Goal: Transaction & Acquisition: Purchase product/service

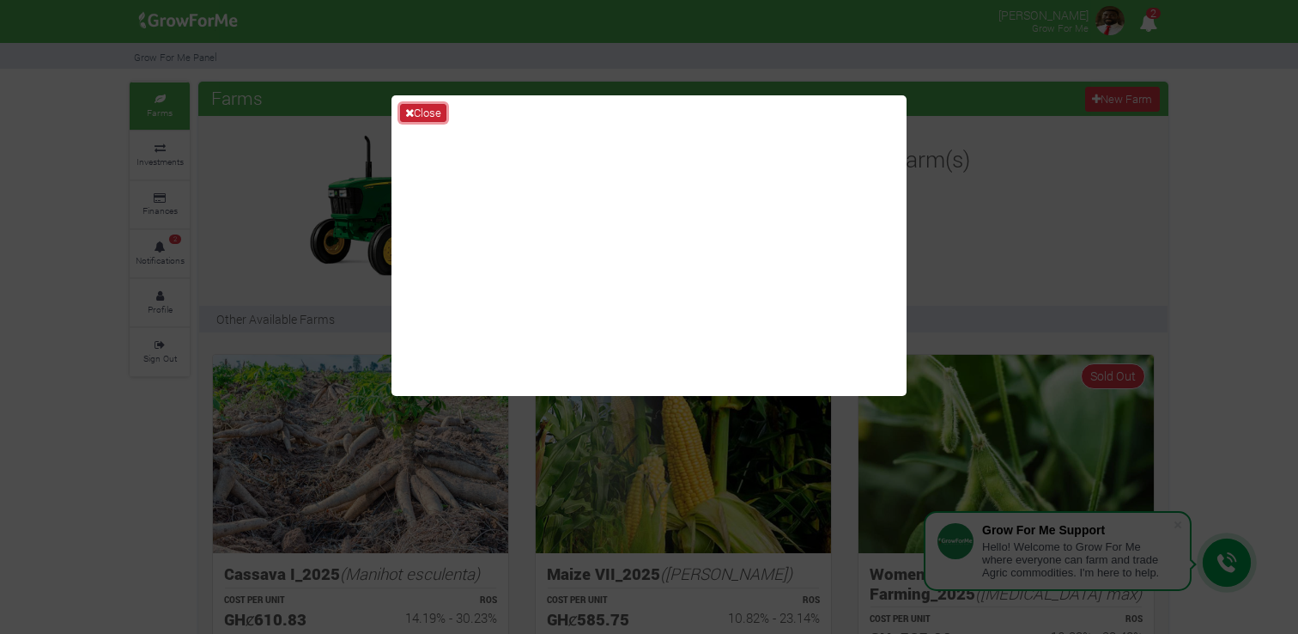
click at [430, 111] on button "Close" at bounding box center [423, 113] width 46 height 19
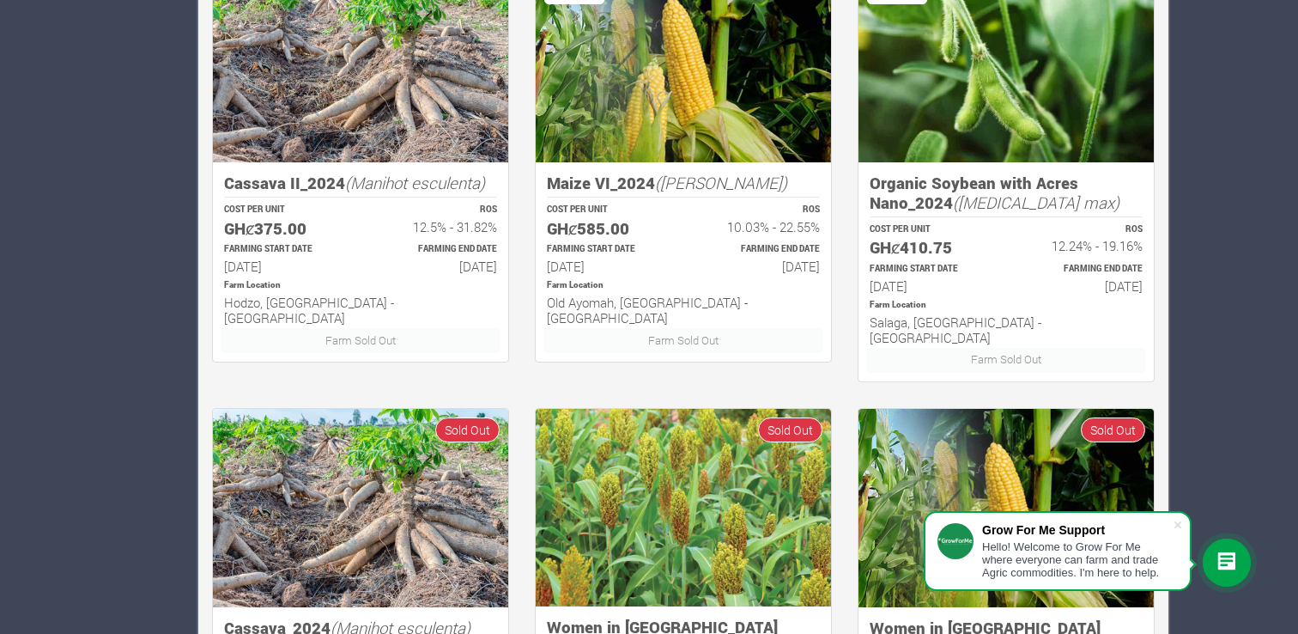
scroll to position [838, 0]
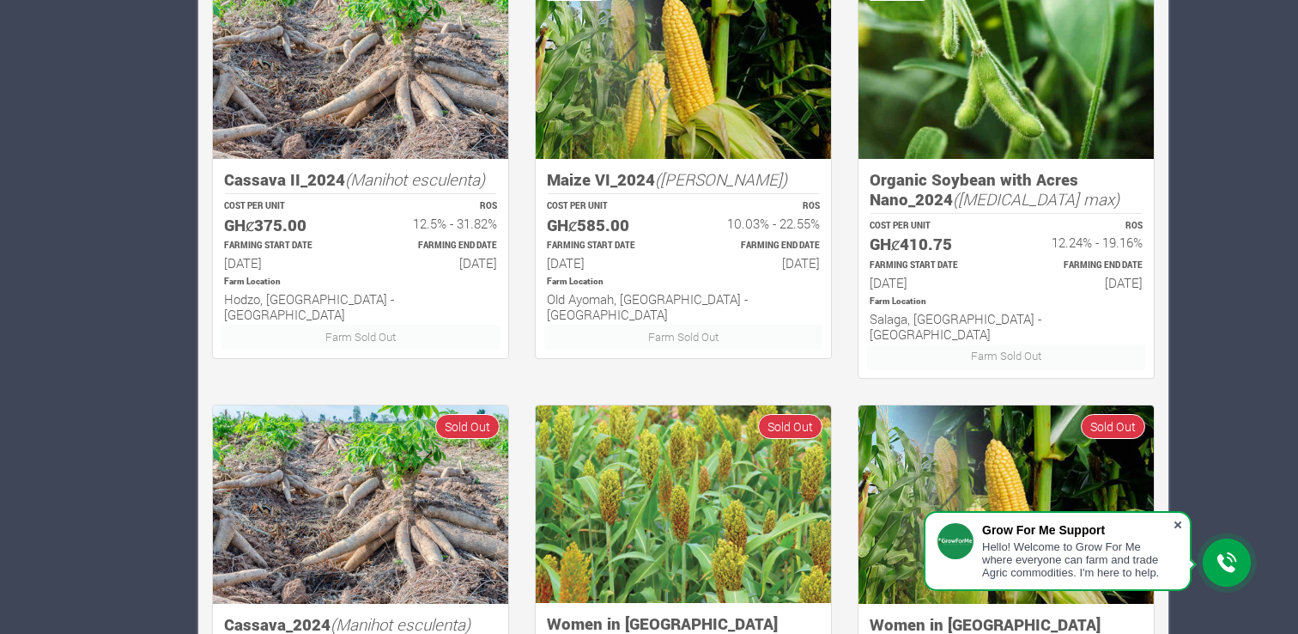
click at [1175, 525] on span at bounding box center [1178, 524] width 17 height 17
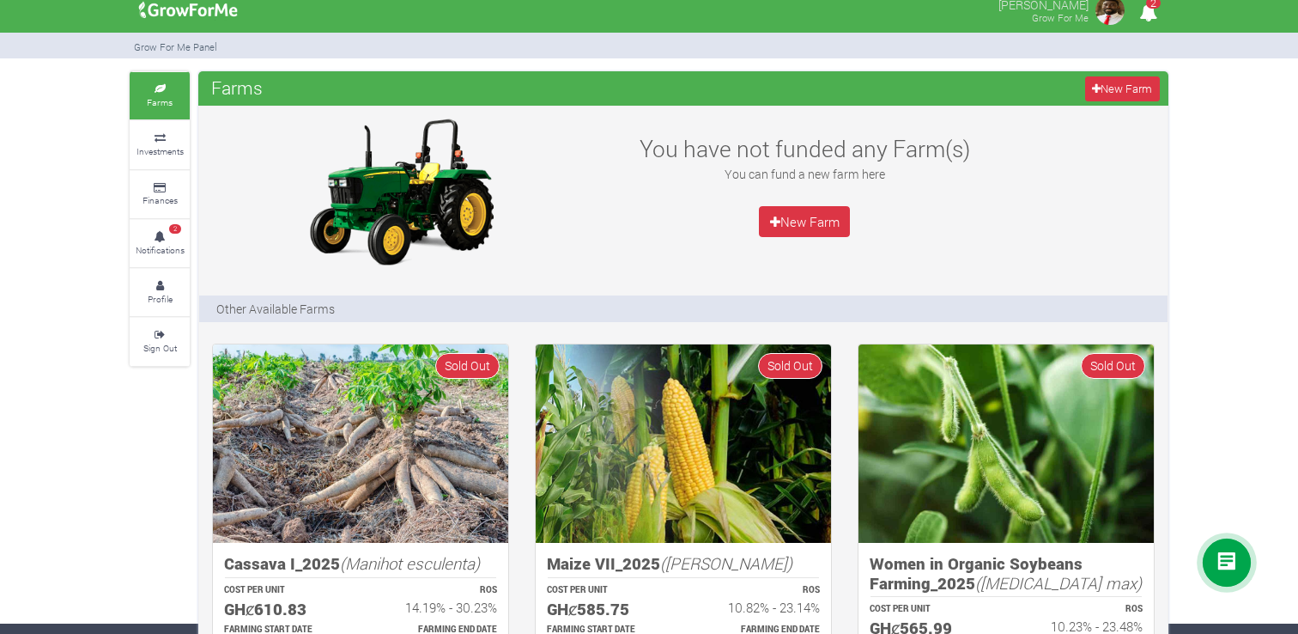
scroll to position [0, 0]
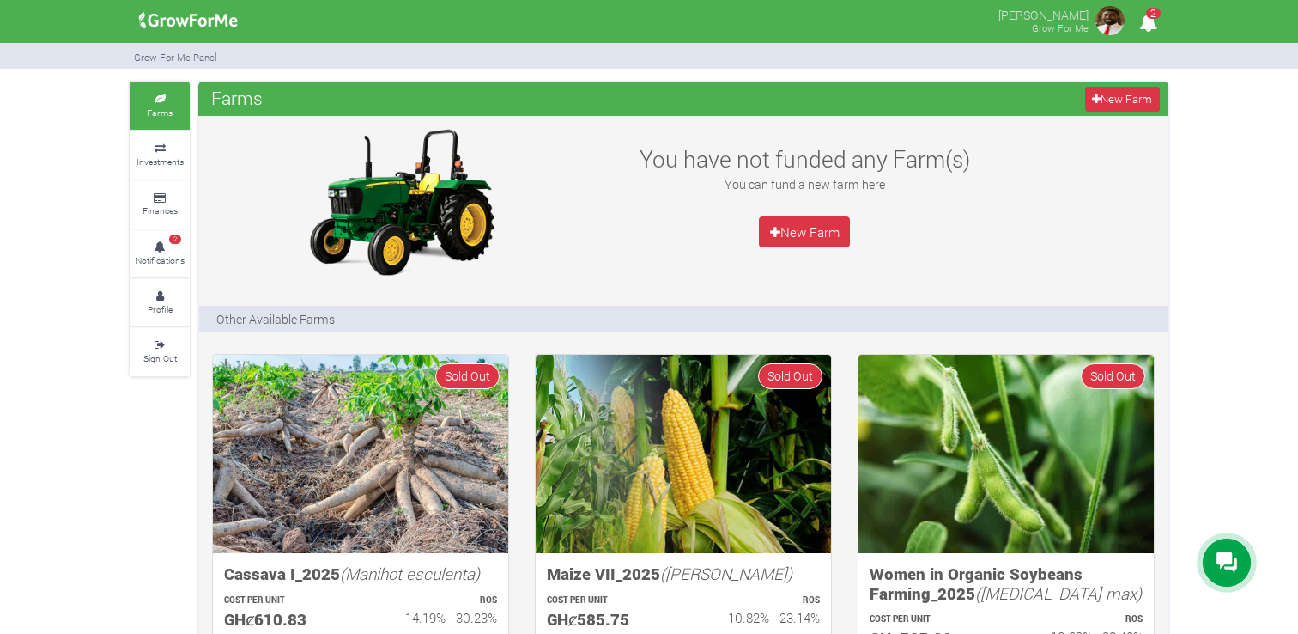
click at [1148, 16] on span "2" at bounding box center [1153, 13] width 15 height 11
click at [161, 153] on link "Investments" at bounding box center [160, 154] width 60 height 47
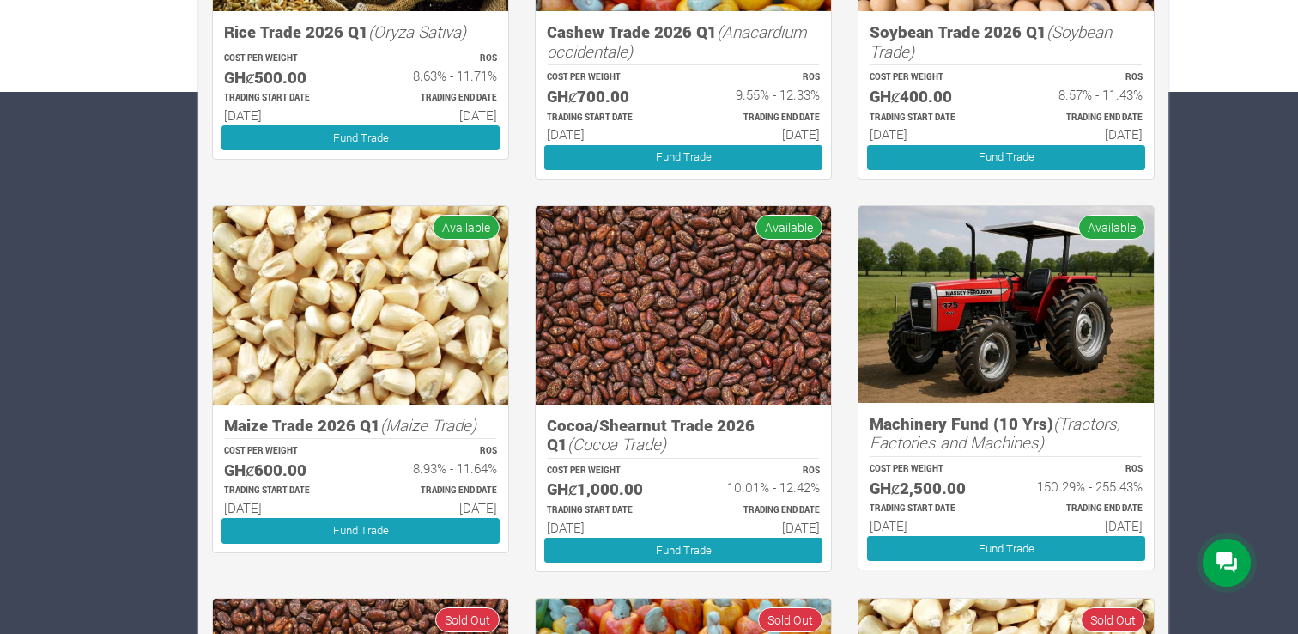
scroll to position [543, 0]
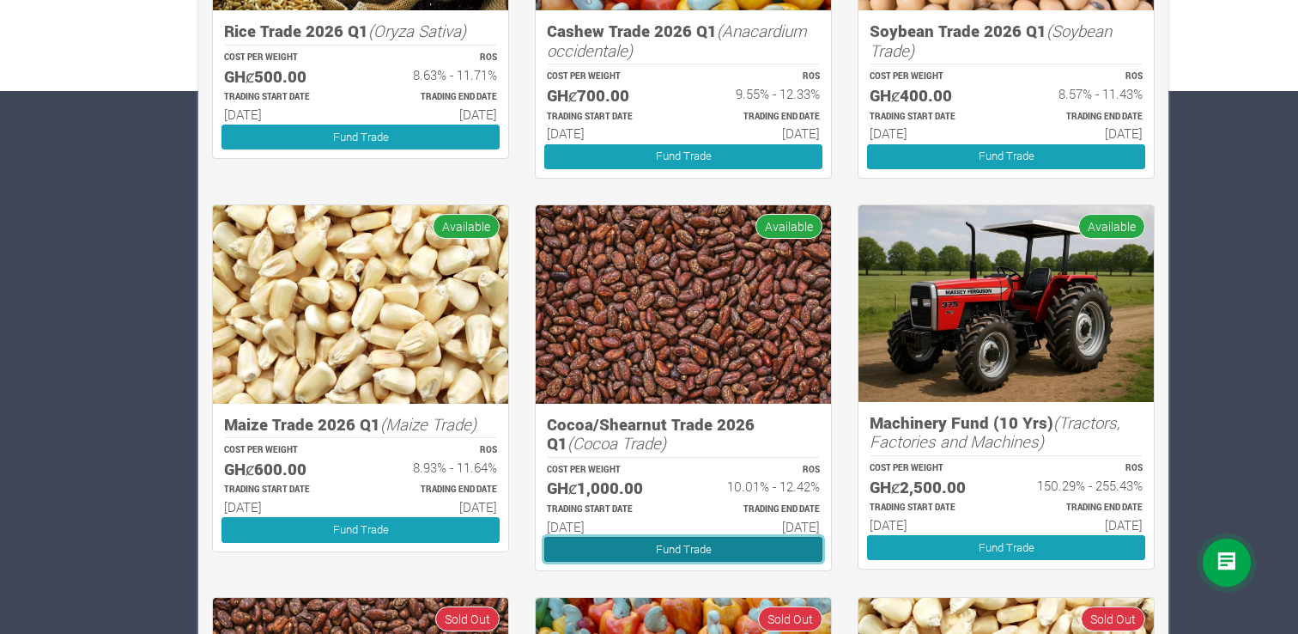
click at [692, 547] on link "Fund Trade" at bounding box center [683, 549] width 278 height 25
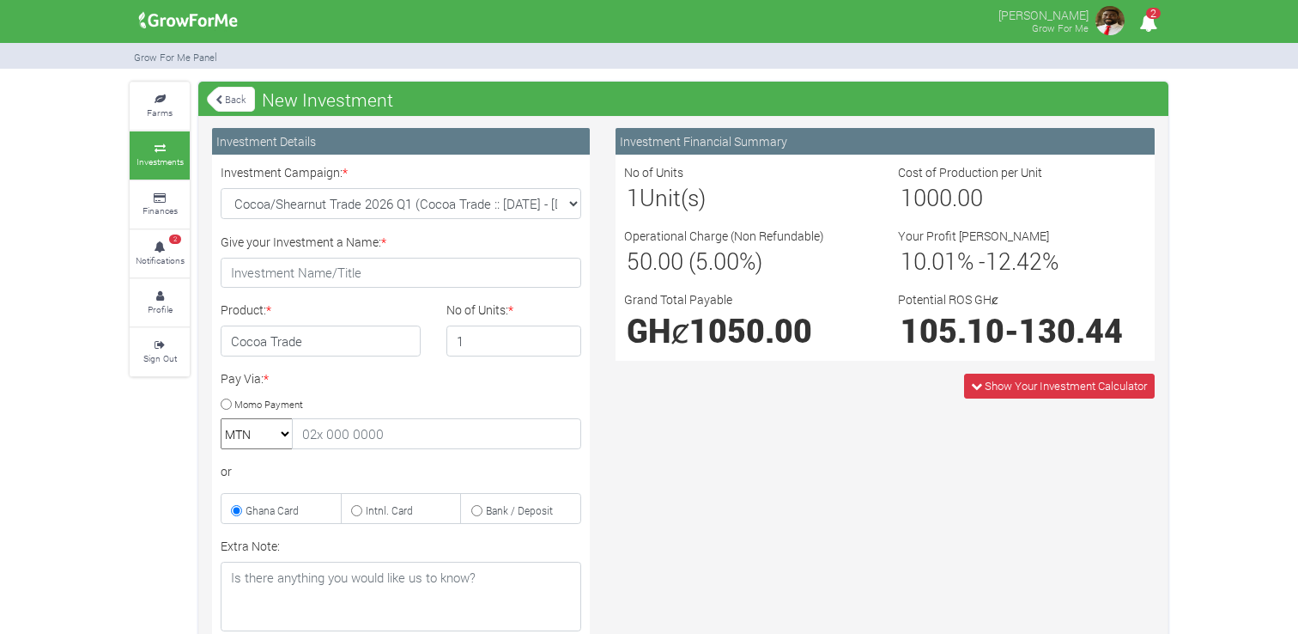
click at [284, 433] on select "MTN Telecel Airtel Tigo" at bounding box center [257, 433] width 72 height 31
click at [228, 407] on input "Momo Payment" at bounding box center [226, 403] width 11 height 11
radio input "true"
click at [228, 407] on input "Momo Payment" at bounding box center [226, 403] width 11 height 11
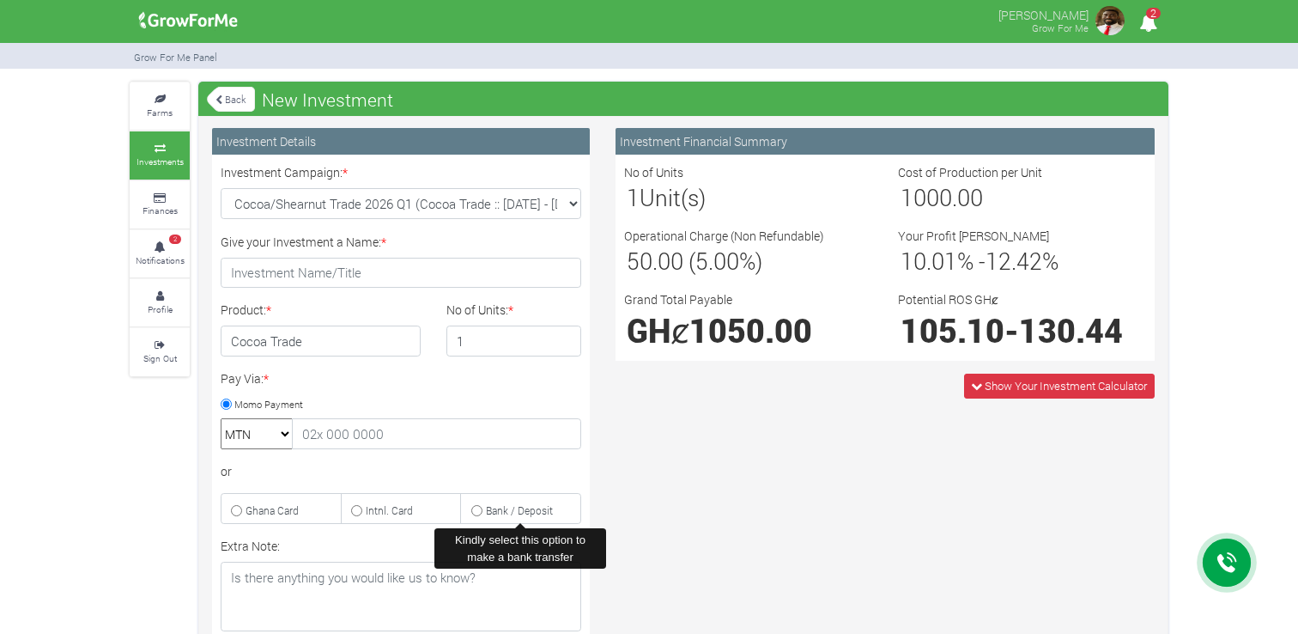
click at [502, 510] on small "Bank / Deposit" at bounding box center [519, 510] width 67 height 14
click at [483, 510] on input "Bank / Deposit" at bounding box center [476, 510] width 11 height 11
radio input "true"
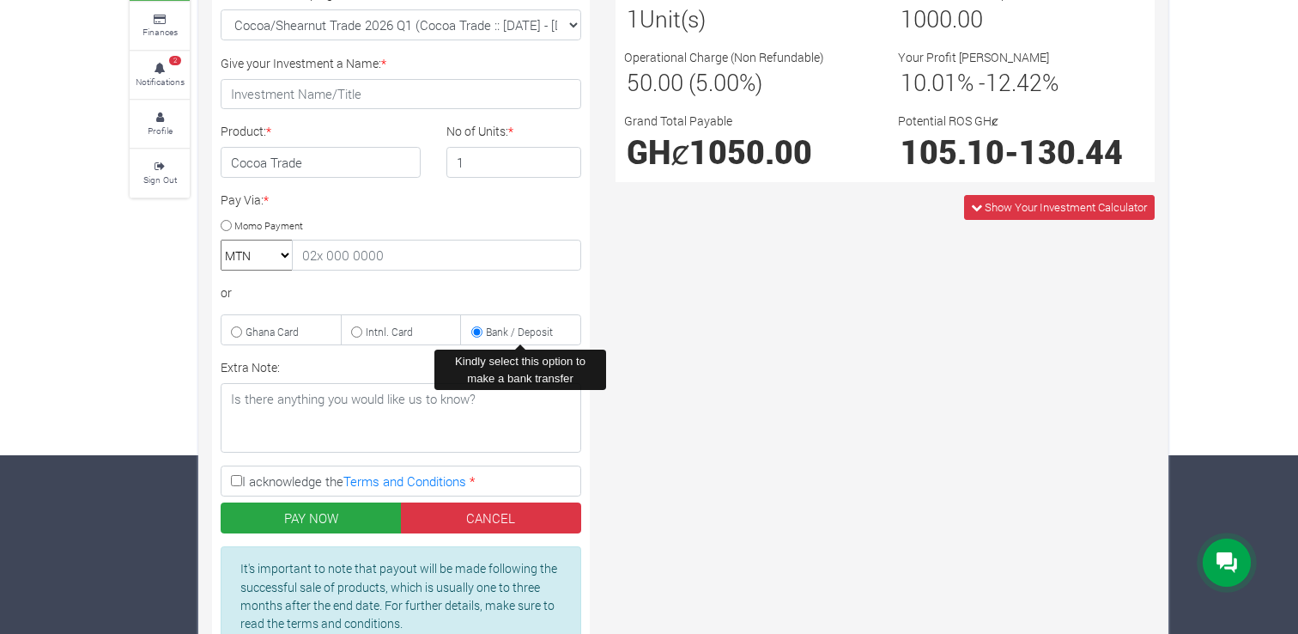
scroll to position [184, 0]
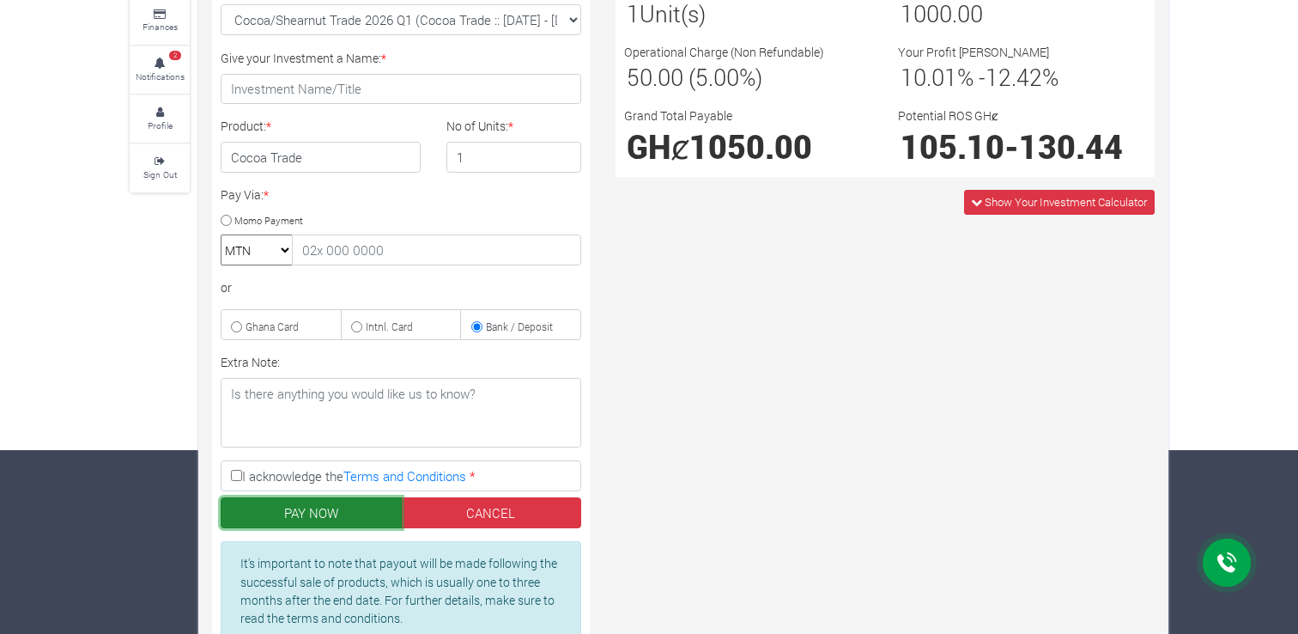
click at [319, 503] on button "PAY NOW" at bounding box center [311, 512] width 181 height 31
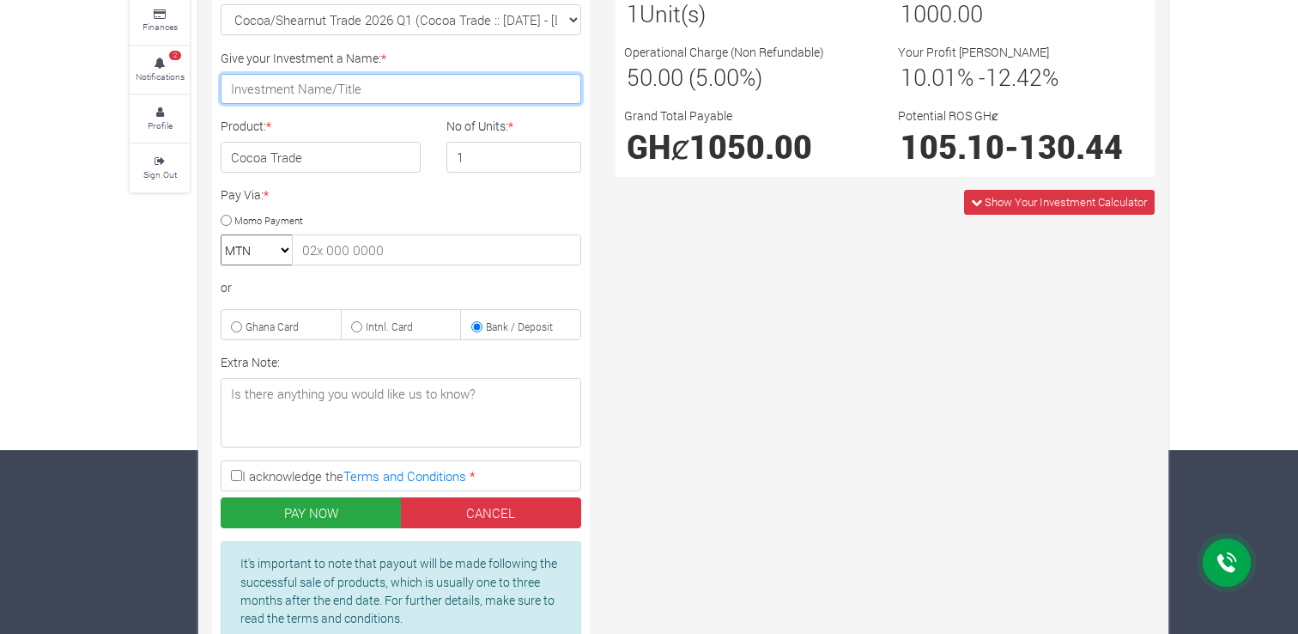
click at [478, 81] on input "Give your Investment a Name: *" at bounding box center [401, 89] width 361 height 31
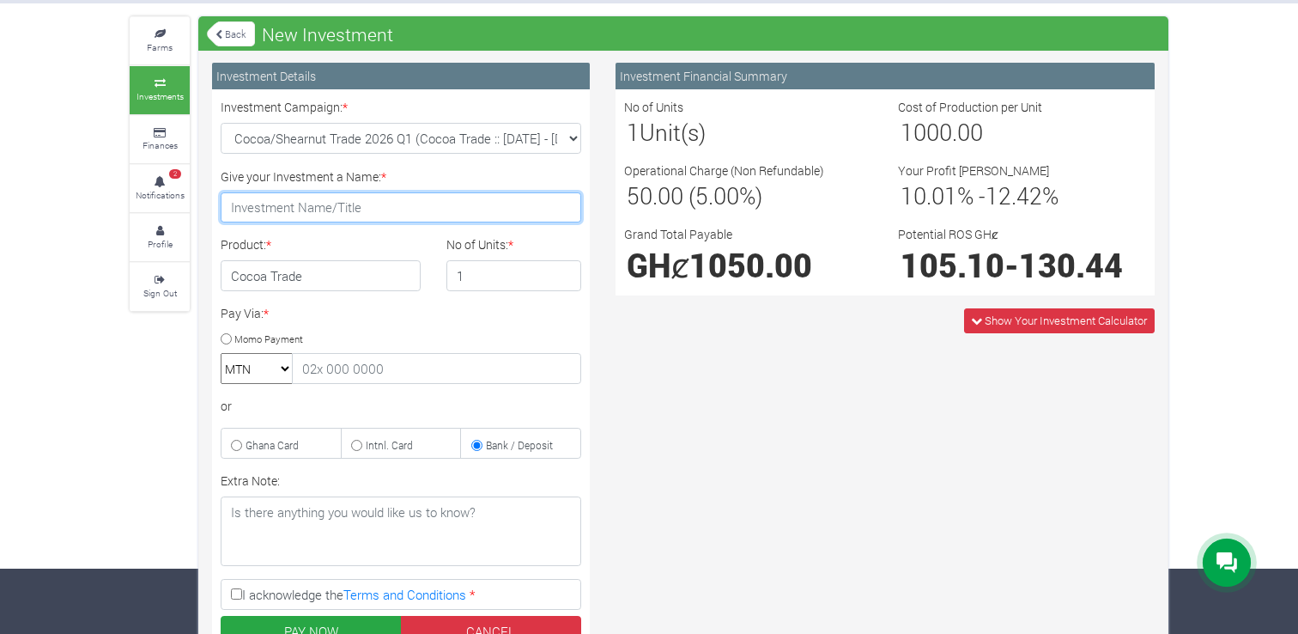
scroll to position [0, 0]
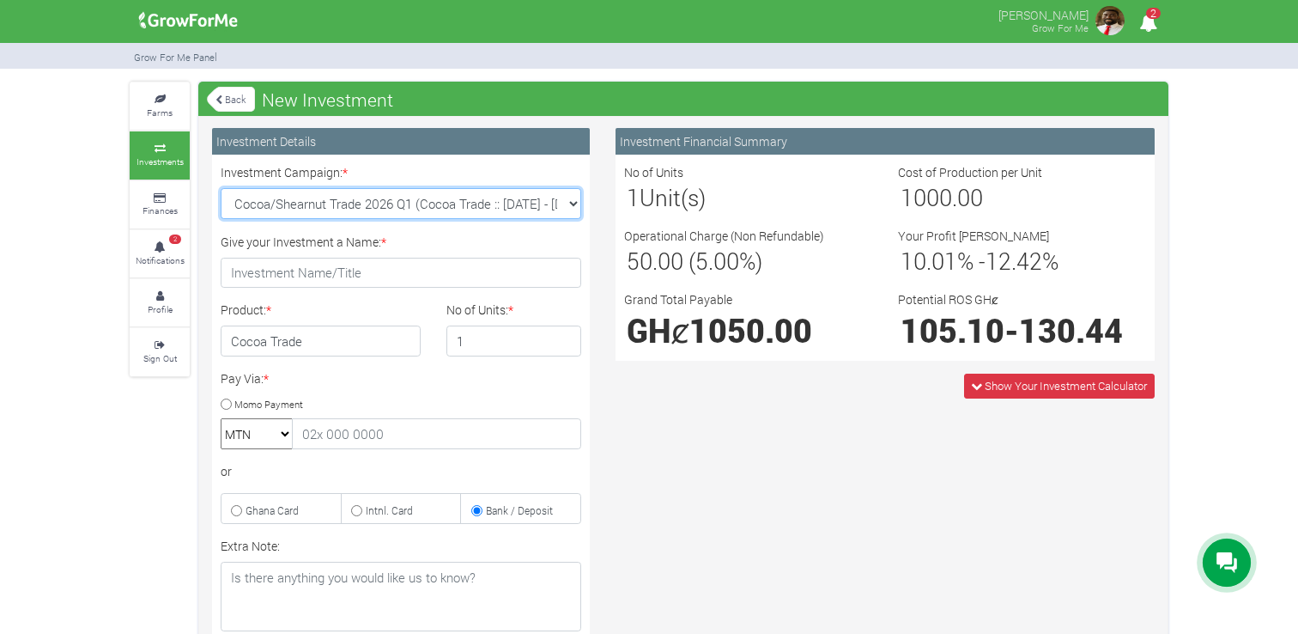
click at [577, 204] on select "Cocoa/Shearnut Trade 2026 Q1 (Cocoa Trade :: 01st Jan 2026 - 30th Jun 2026) Mai…" at bounding box center [401, 203] width 361 height 31
select select "50"
click at [221, 188] on select "Cocoa/Shearnut Trade 2026 Q1 (Cocoa Trade :: 01st Jan 2026 - 30th Jun 2026) Mai…" at bounding box center [401, 203] width 361 height 31
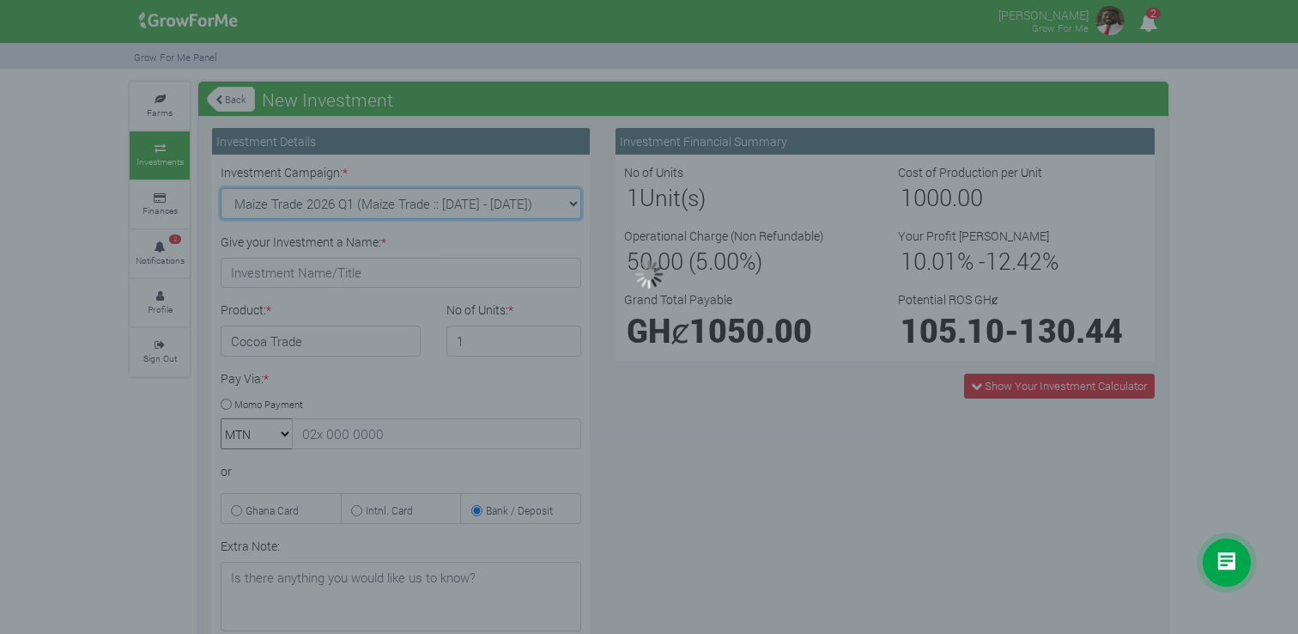
type input "1"
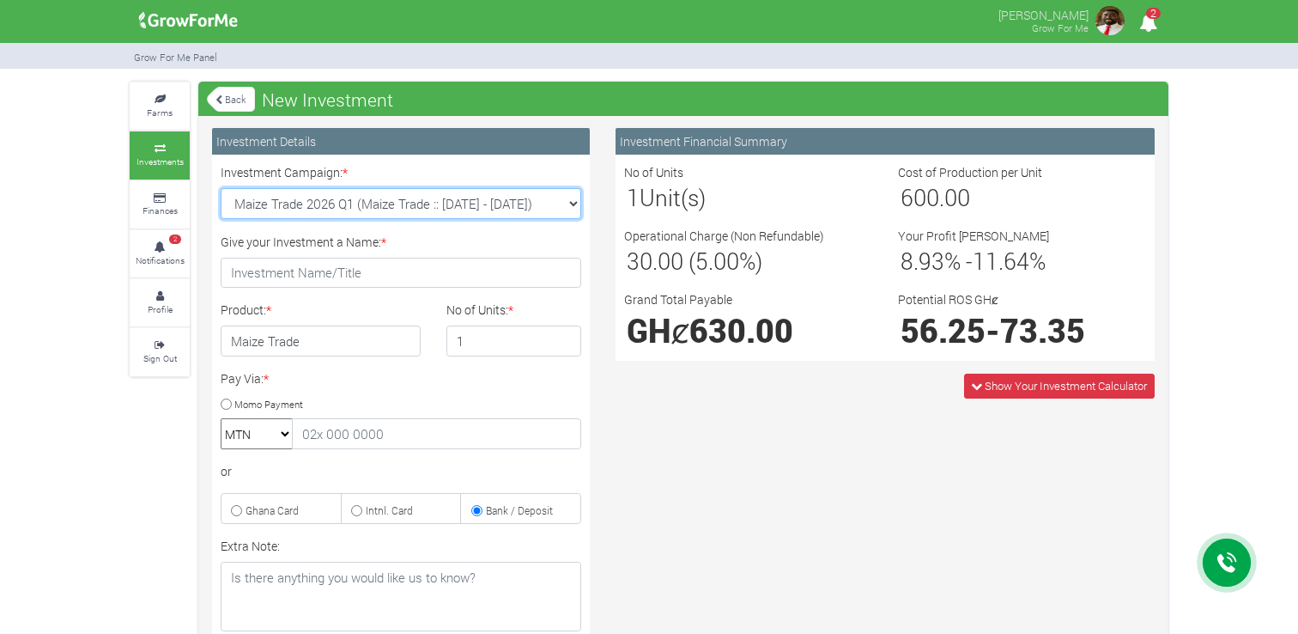
click at [570, 194] on select "Cocoa/Shearnut Trade 2026 Q1 (Cocoa Trade :: 01st Jan 2026 - 30th Jun 2026) Mai…" at bounding box center [401, 203] width 361 height 31
